Goal: Task Accomplishment & Management: Use online tool/utility

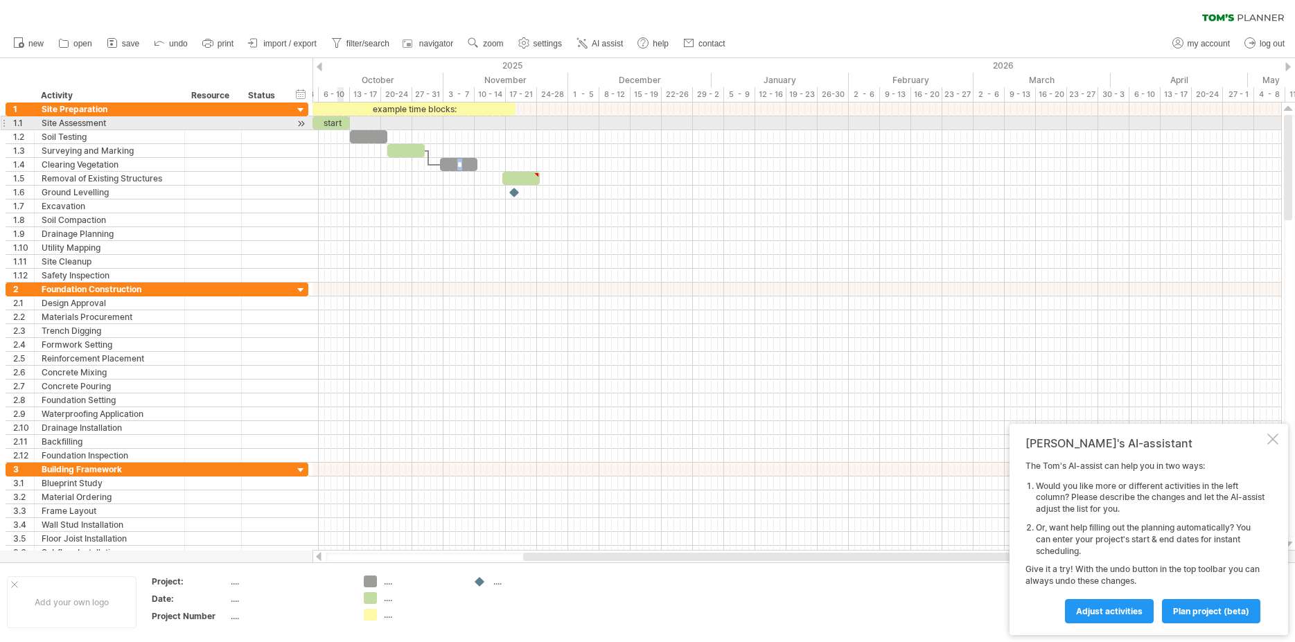
click at [341, 124] on div "start" at bounding box center [331, 122] width 37 height 13
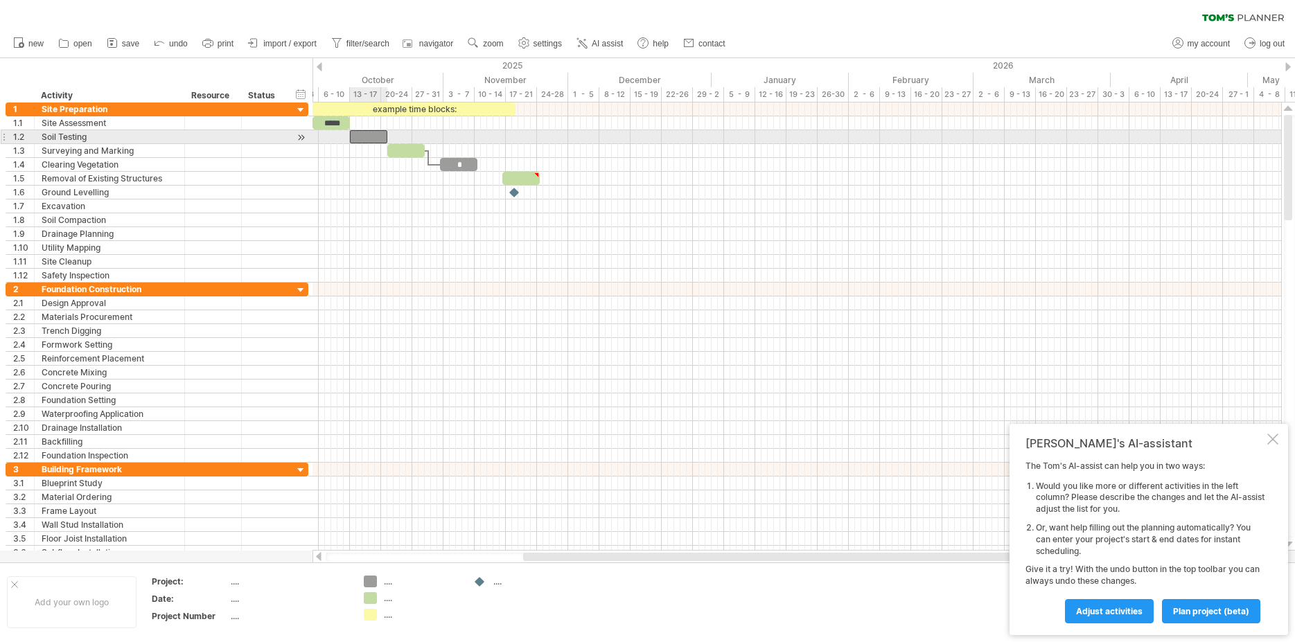
click at [358, 137] on div "​" at bounding box center [368, 136] width 37 height 13
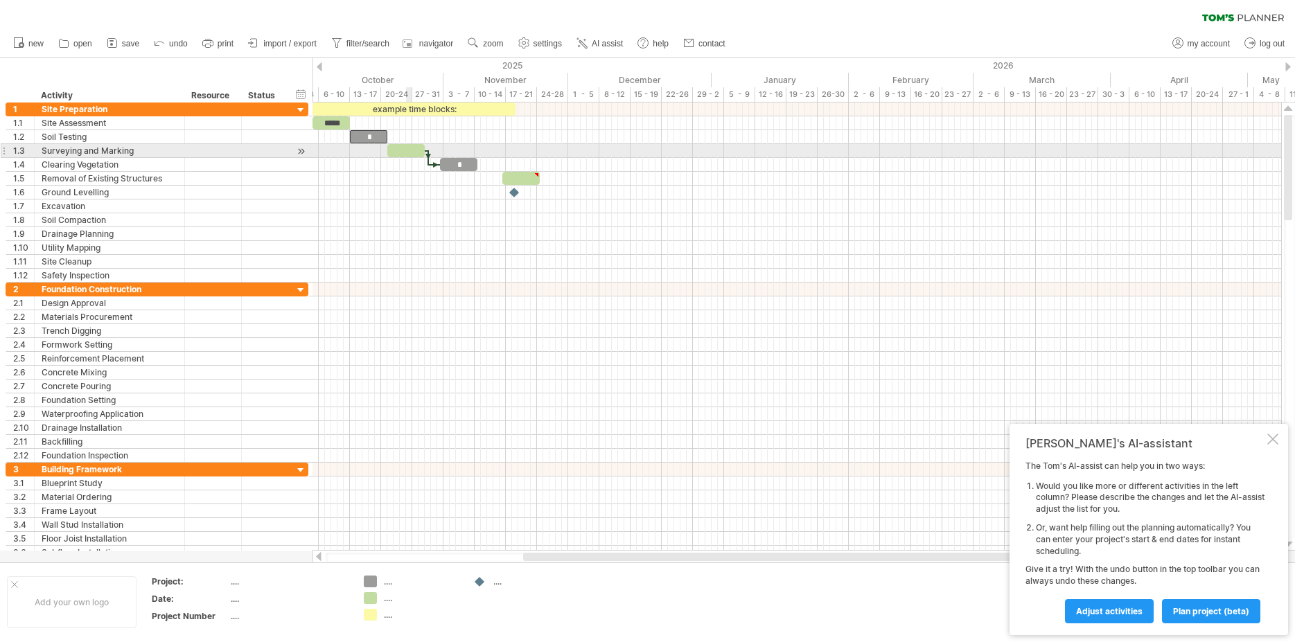
click at [407, 150] on div "​" at bounding box center [405, 150] width 37 height 13
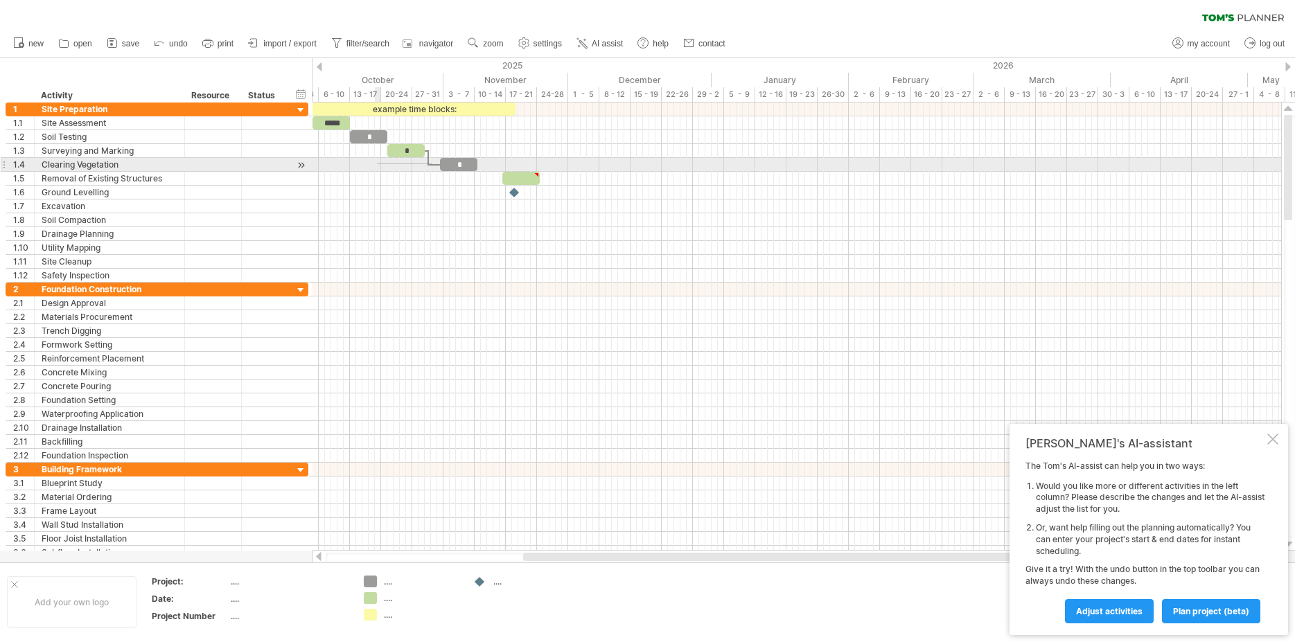
drag, startPoint x: 432, startPoint y: 164, endPoint x: 377, endPoint y: 164, distance: 55.5
click at [377, 164] on div "example time blocks: ***** * * * ​ [DATE] [DATE]" at bounding box center [797, 327] width 969 height 448
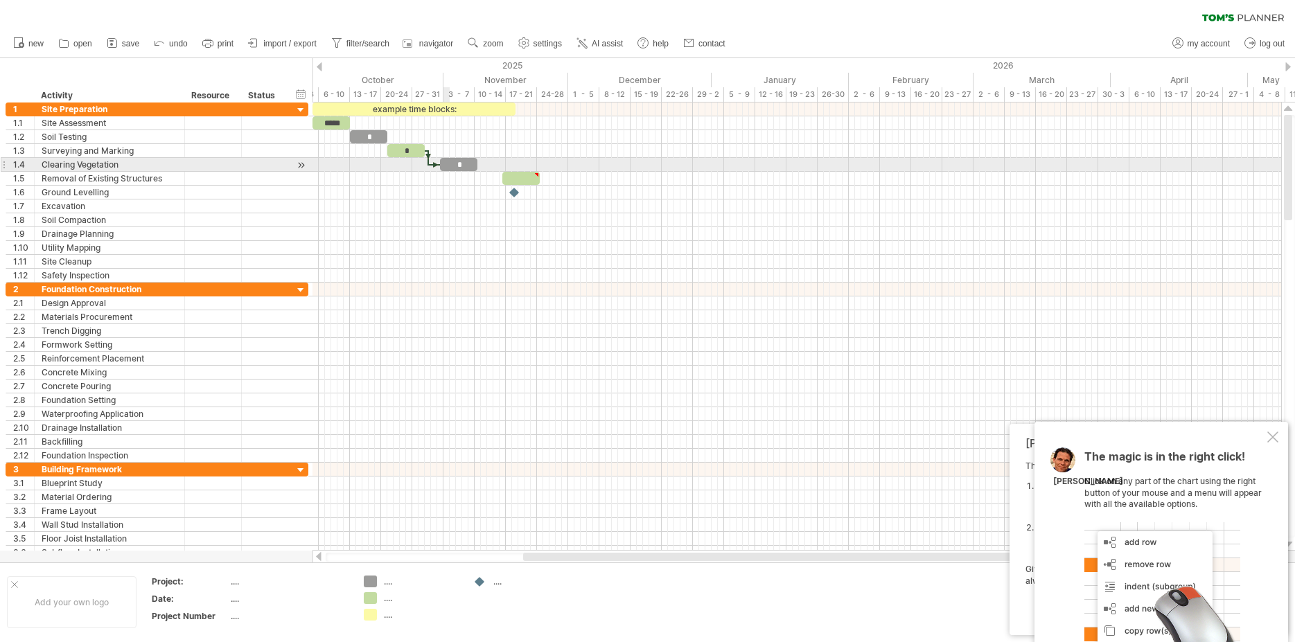
click at [442, 165] on div "*" at bounding box center [458, 164] width 37 height 13
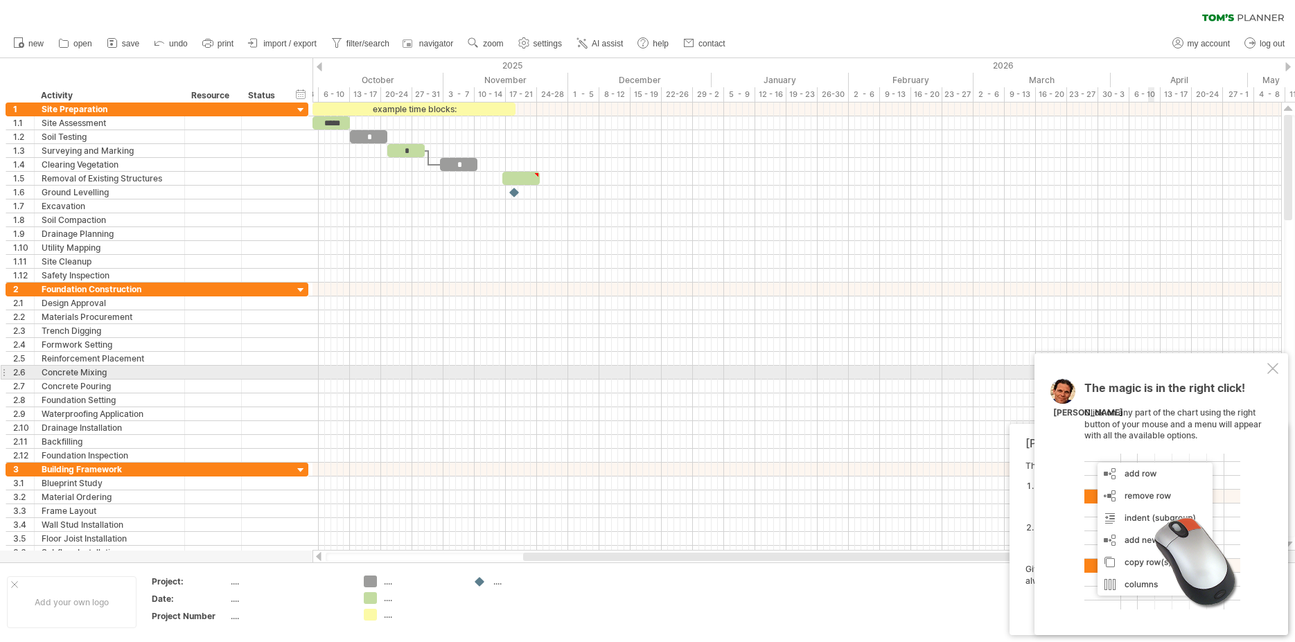
click at [1276, 368] on div at bounding box center [1273, 368] width 11 height 11
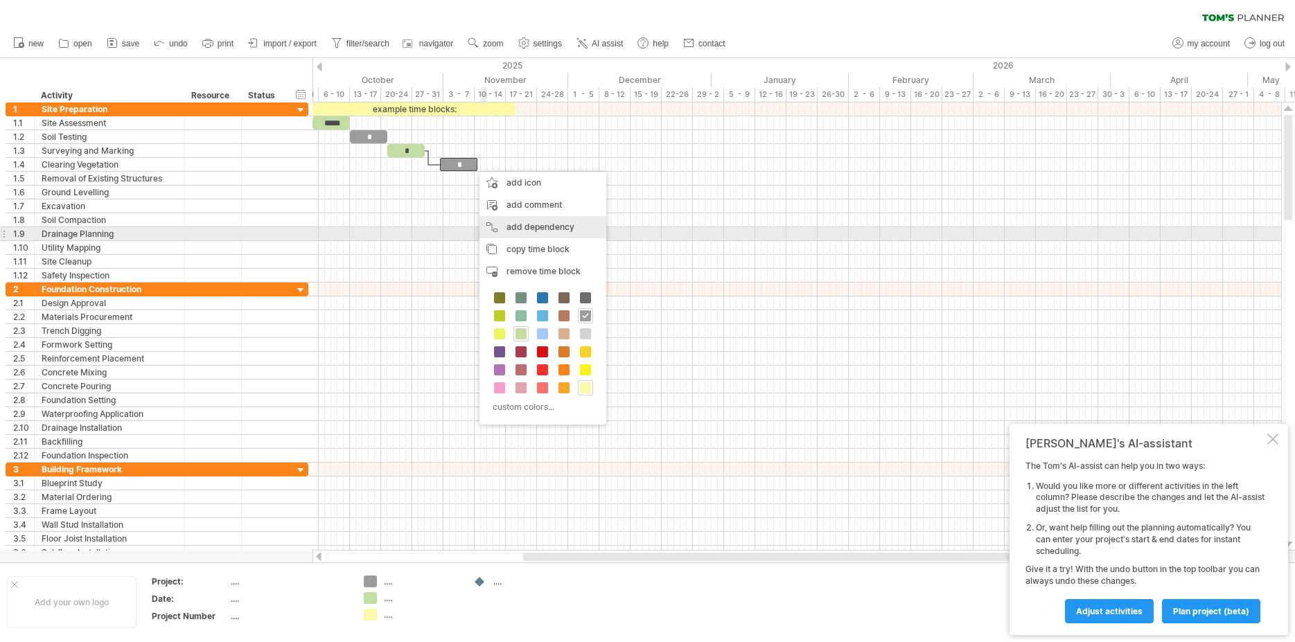
click at [566, 228] on div "add dependency You can use dependencies when you require tasks to be done in a …" at bounding box center [543, 227] width 127 height 22
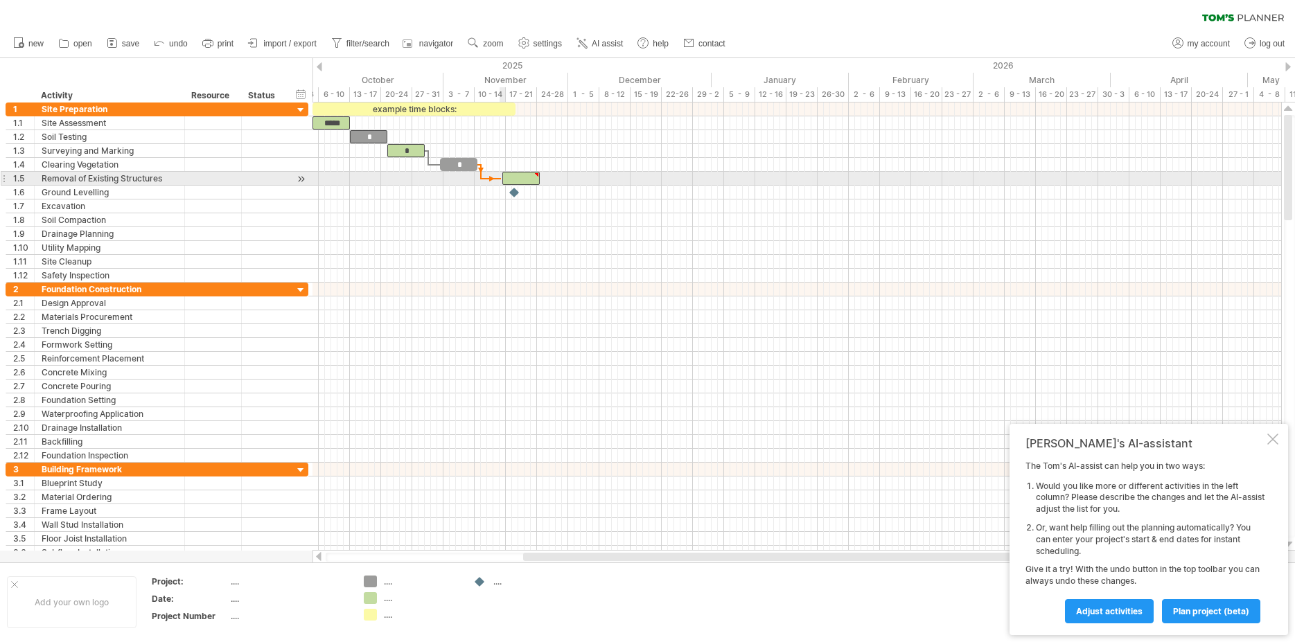
click at [501, 180] on span at bounding box center [503, 178] width 6 height 13
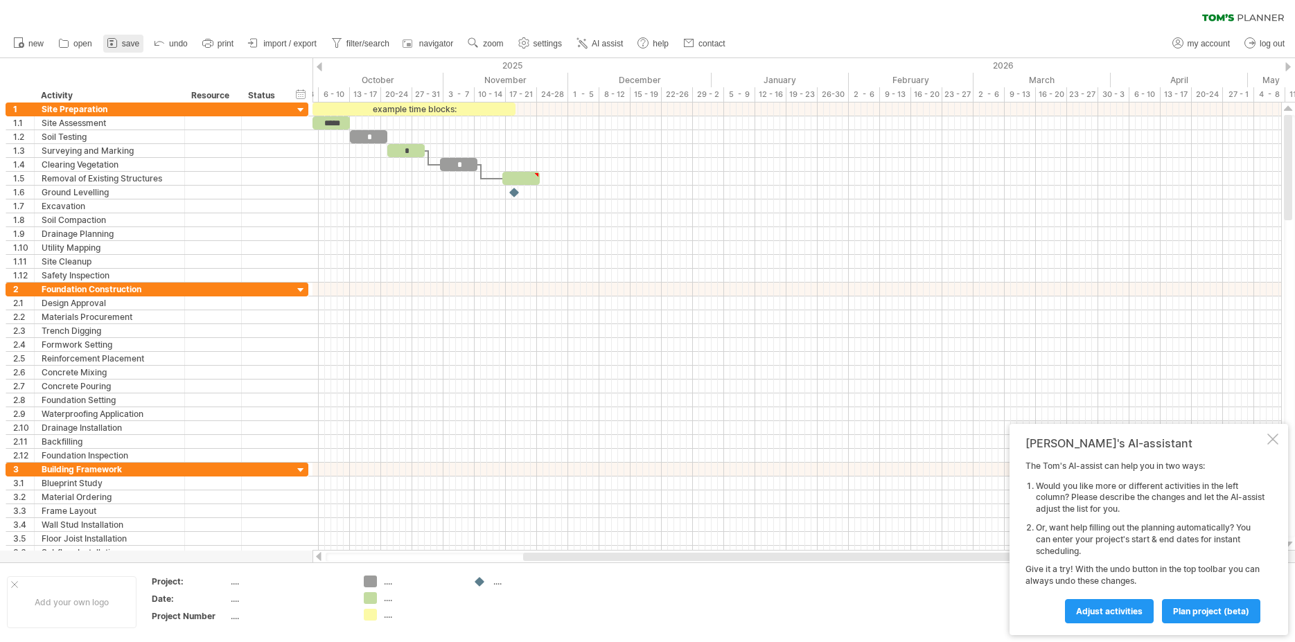
click at [130, 42] on span "save" at bounding box center [130, 44] width 17 height 10
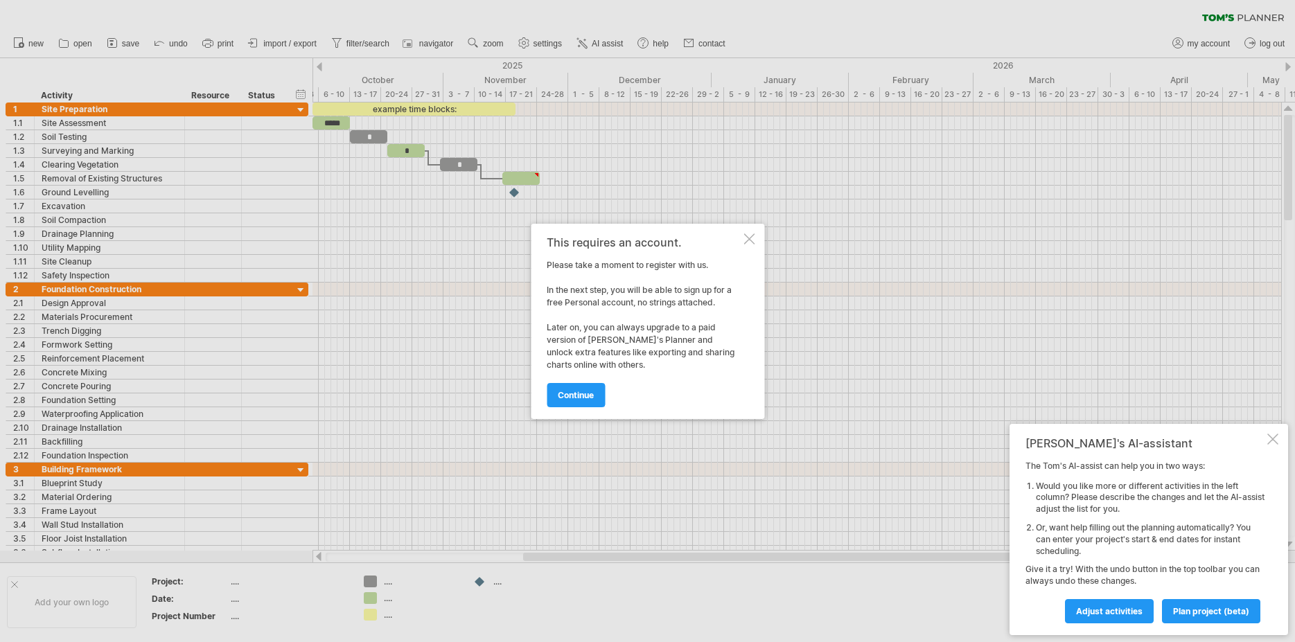
click at [751, 240] on div at bounding box center [749, 239] width 11 height 11
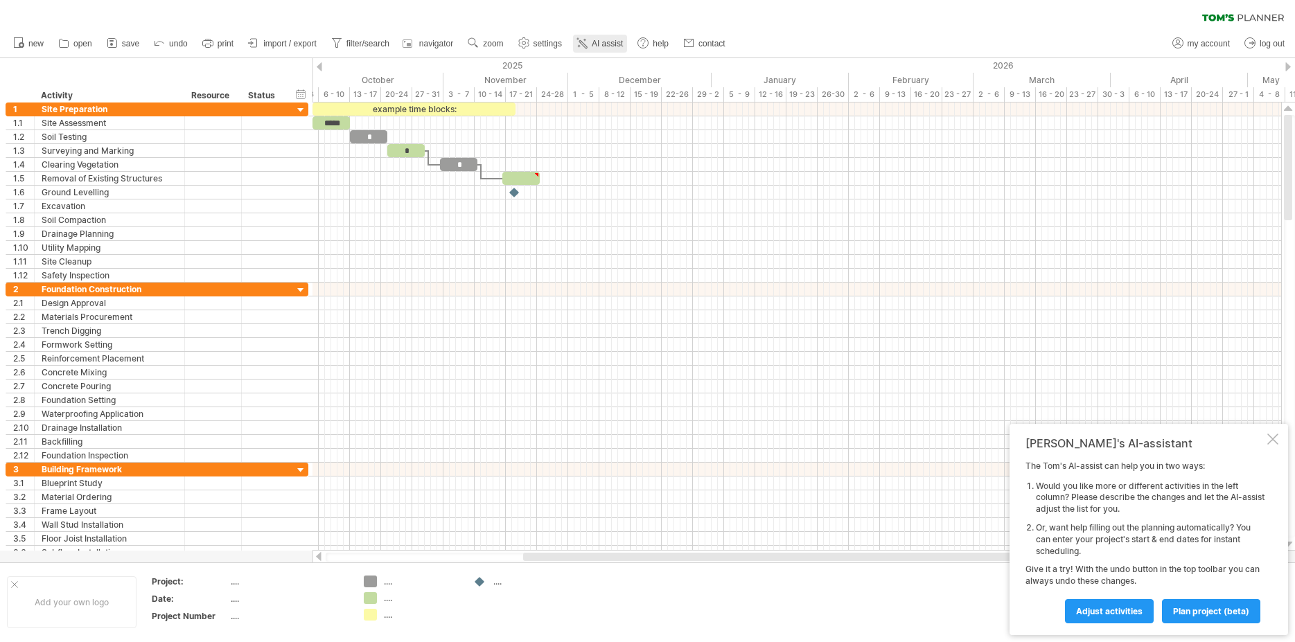
click at [611, 46] on span "AI assist" at bounding box center [607, 44] width 31 height 10
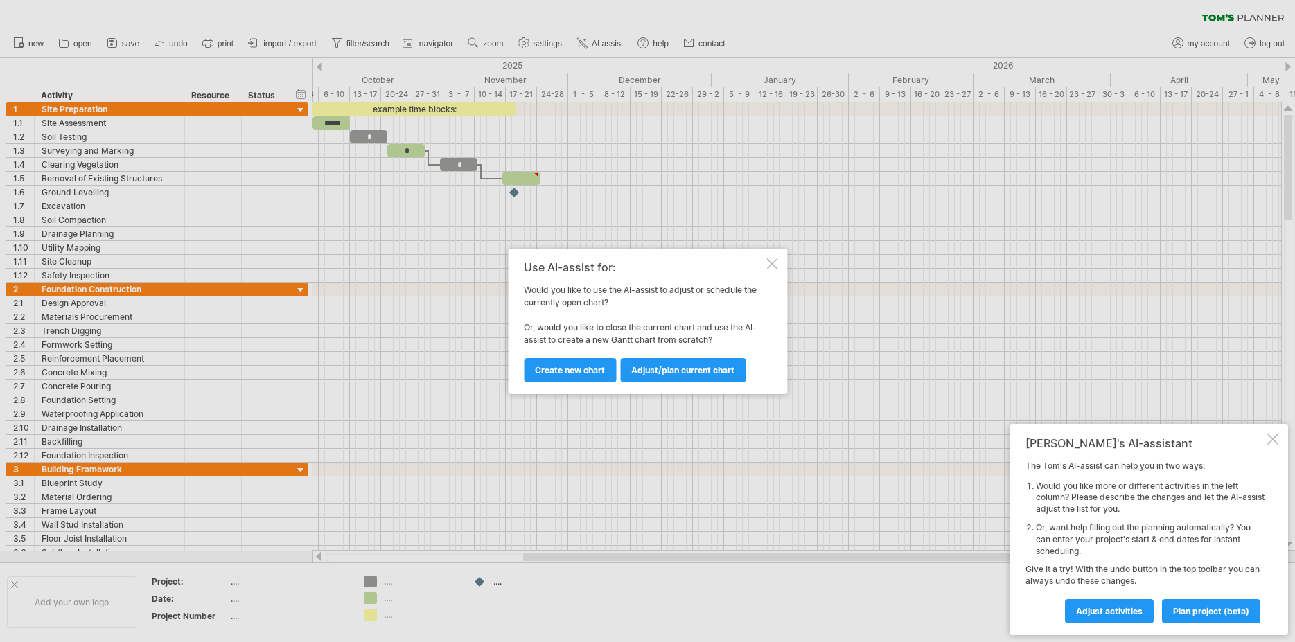
click at [771, 263] on div at bounding box center [772, 264] width 11 height 11
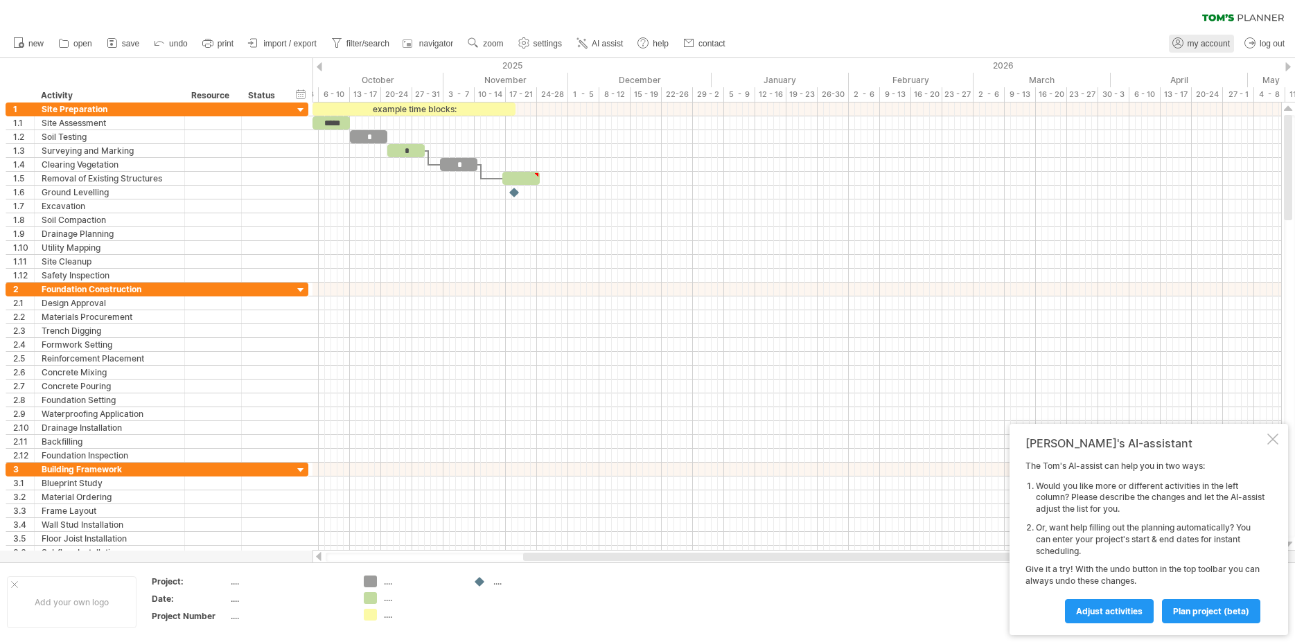
click at [1200, 49] on link "my account" at bounding box center [1201, 44] width 65 height 18
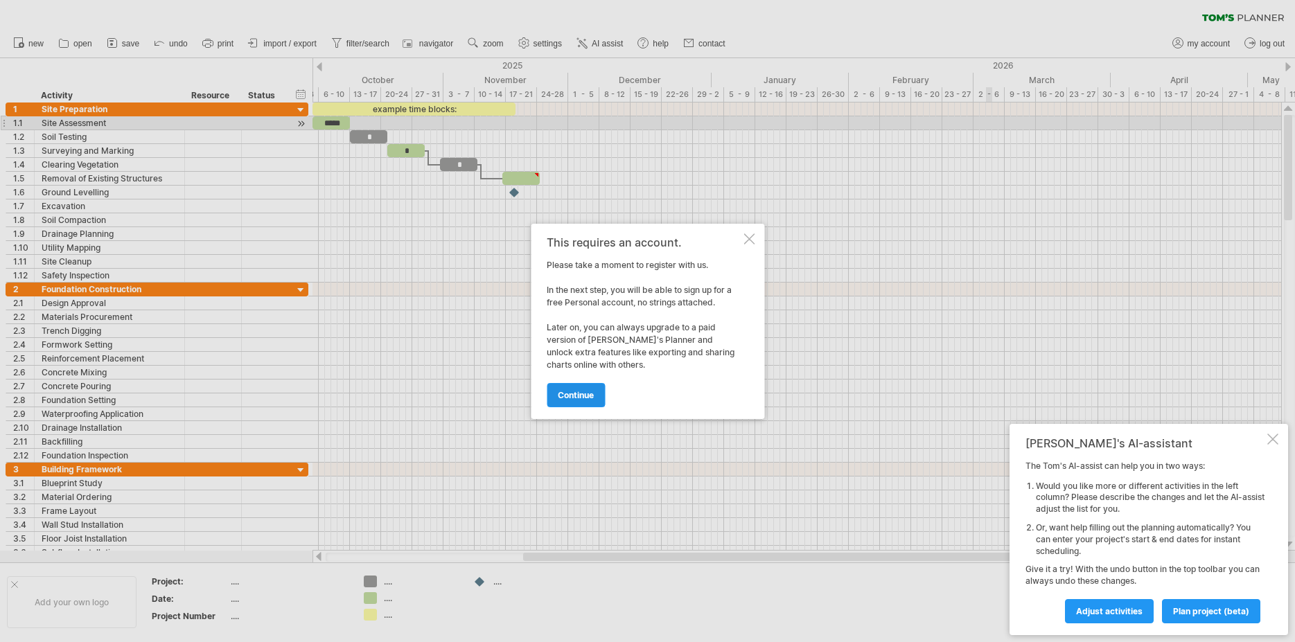
click at [603, 390] on link "continue" at bounding box center [576, 395] width 58 height 24
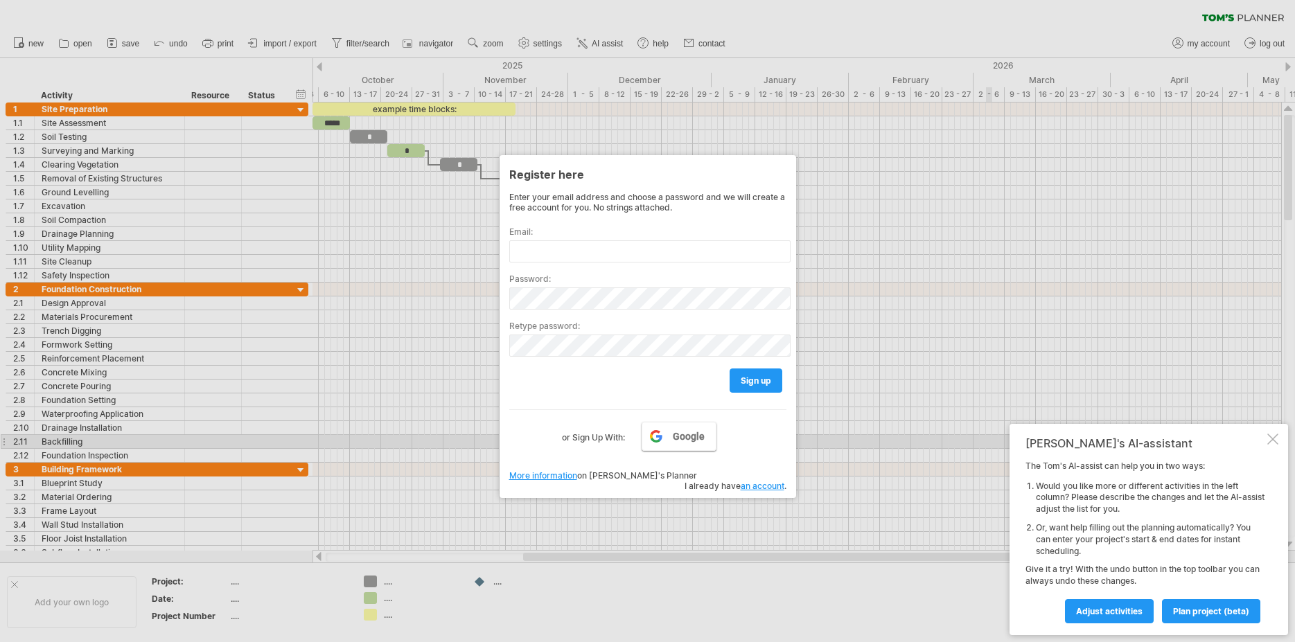
click at [677, 436] on span "Google" at bounding box center [689, 436] width 32 height 11
